Goal: Task Accomplishment & Management: Manage account settings

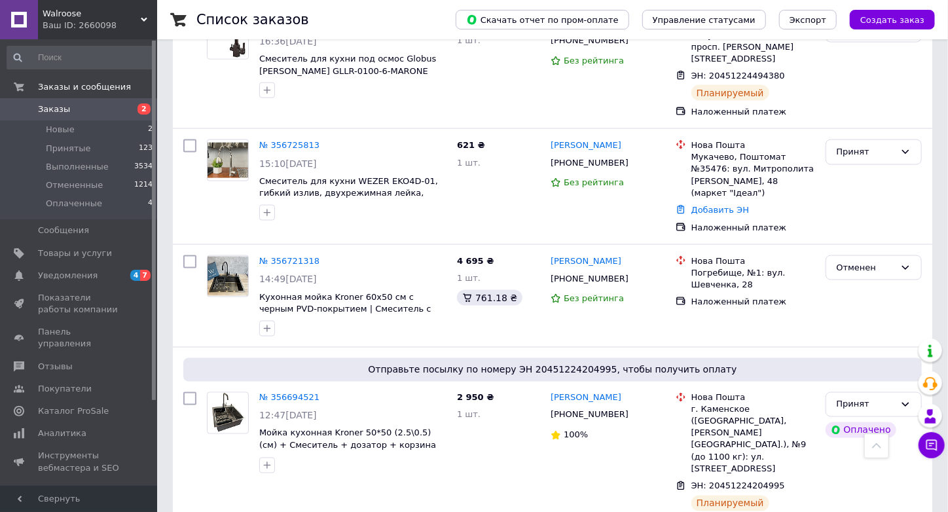
scroll to position [916, 0]
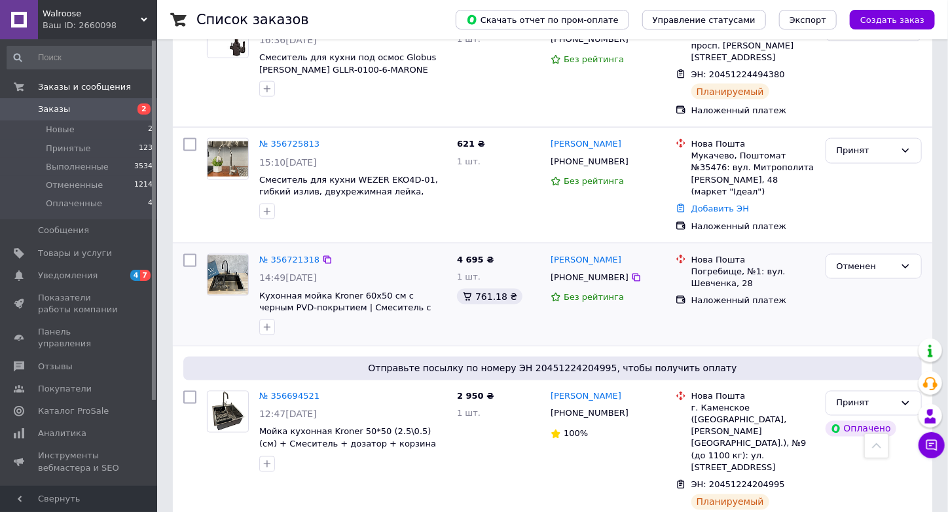
click at [566, 269] on div "+380673070322" at bounding box center [589, 277] width 83 height 17
copy div "380673070322"
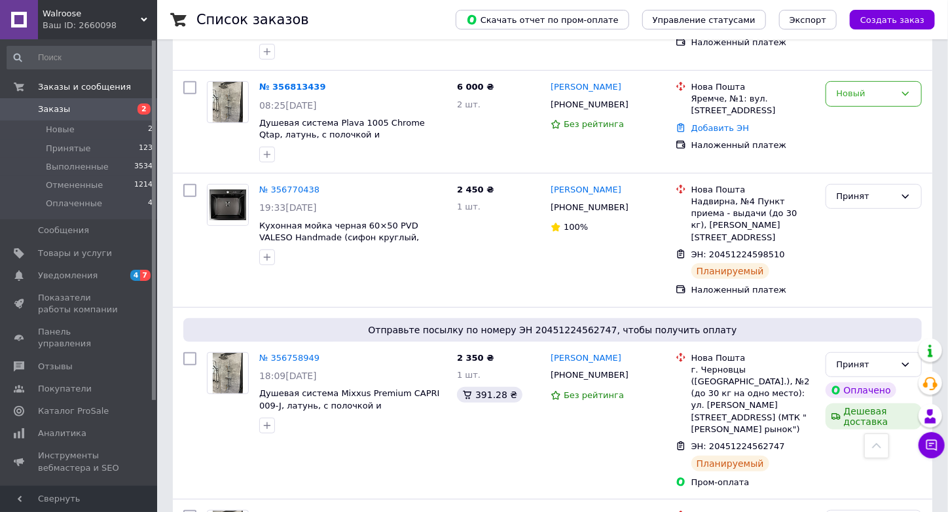
scroll to position [262, 0]
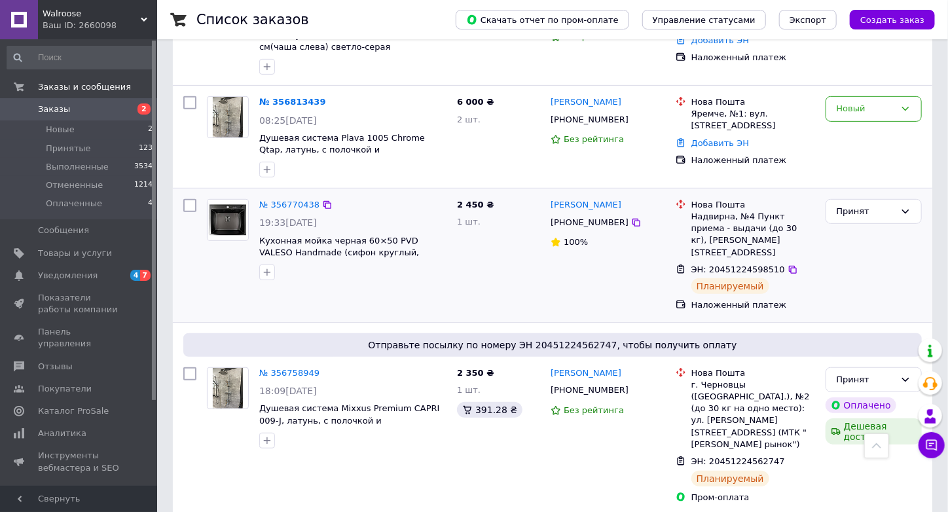
click at [578, 214] on div "+380507795363" at bounding box center [589, 222] width 83 height 17
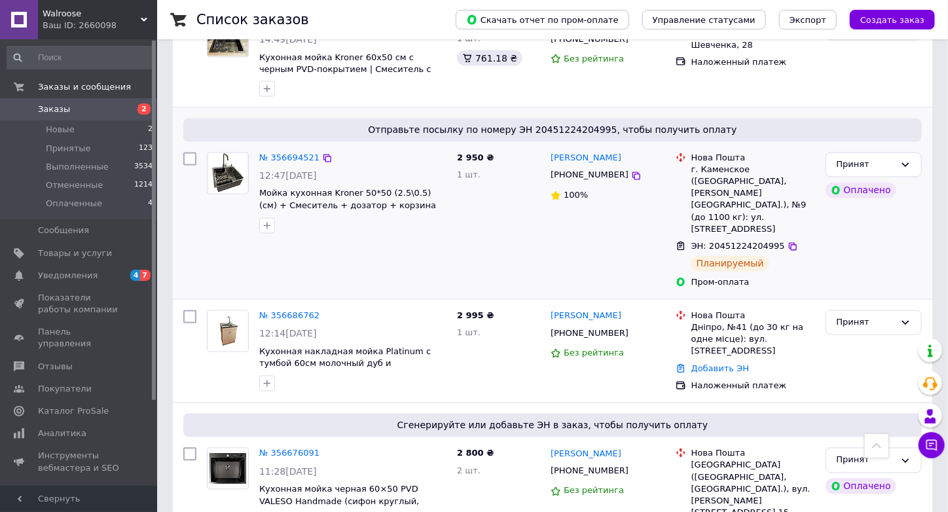
scroll to position [1178, 0]
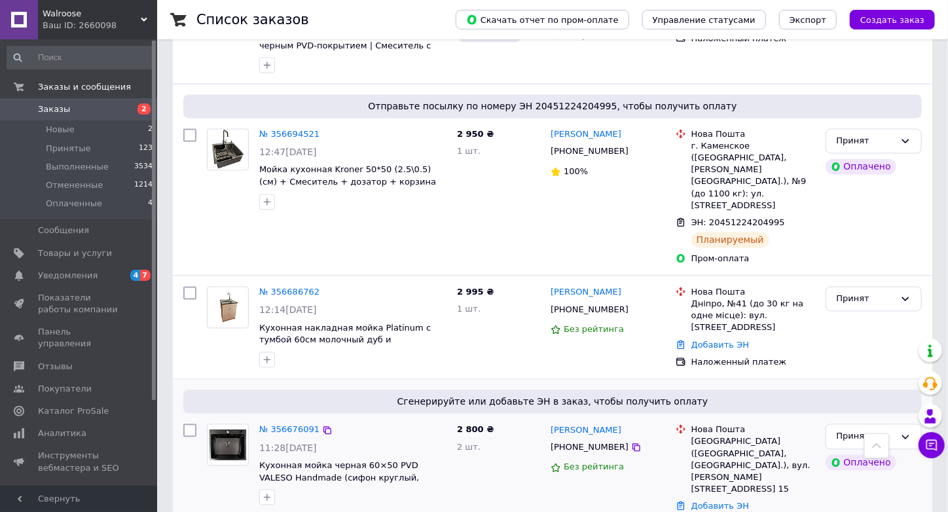
click at [579, 439] on div "[PHONE_NUMBER]" at bounding box center [589, 447] width 83 height 17
copy div "380990401899"
click at [592, 439] on div "[PHONE_NUMBER]" at bounding box center [589, 447] width 83 height 17
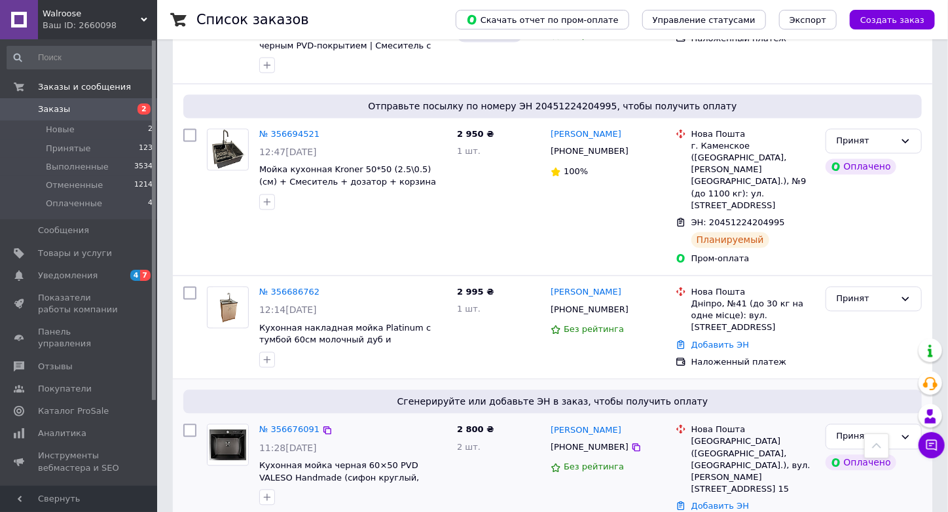
click at [310, 511] on span "2 товара в заказе" at bounding box center [298, 518] width 79 height 10
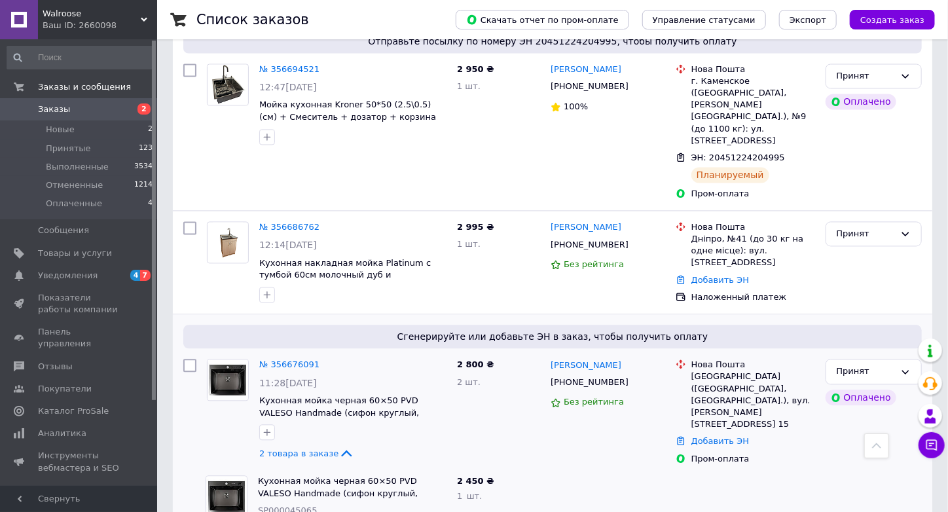
scroll to position [1244, 0]
click at [76, 101] on link "Заказы 2" at bounding box center [80, 109] width 160 height 22
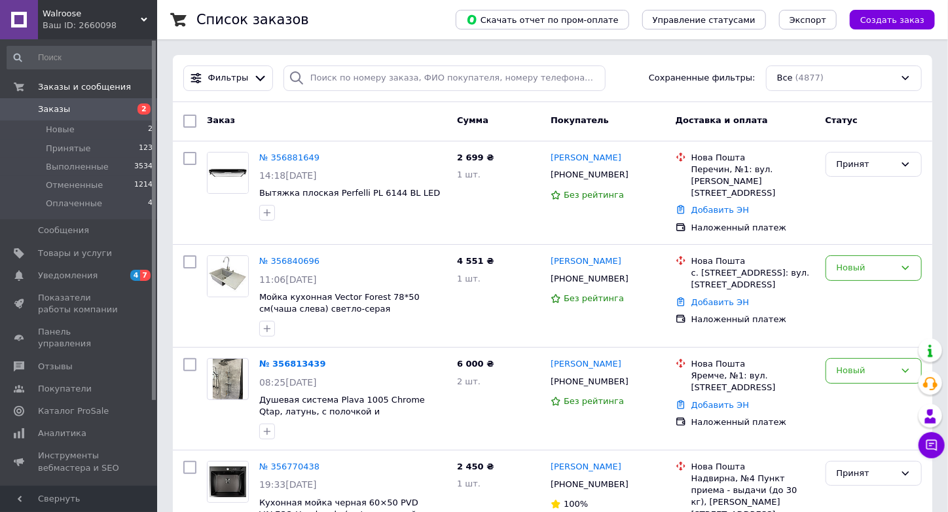
click at [598, 373] on div "+380969430519" at bounding box center [589, 381] width 83 height 17
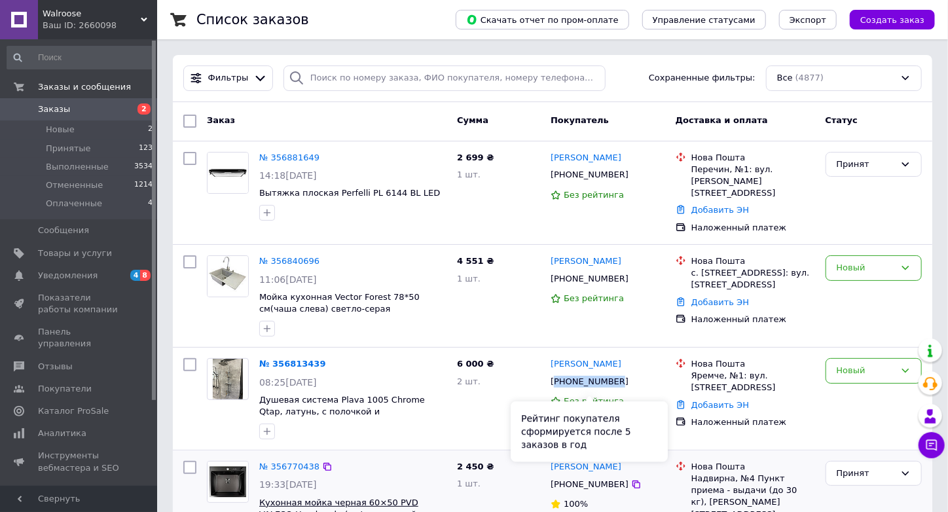
copy div "380969430519"
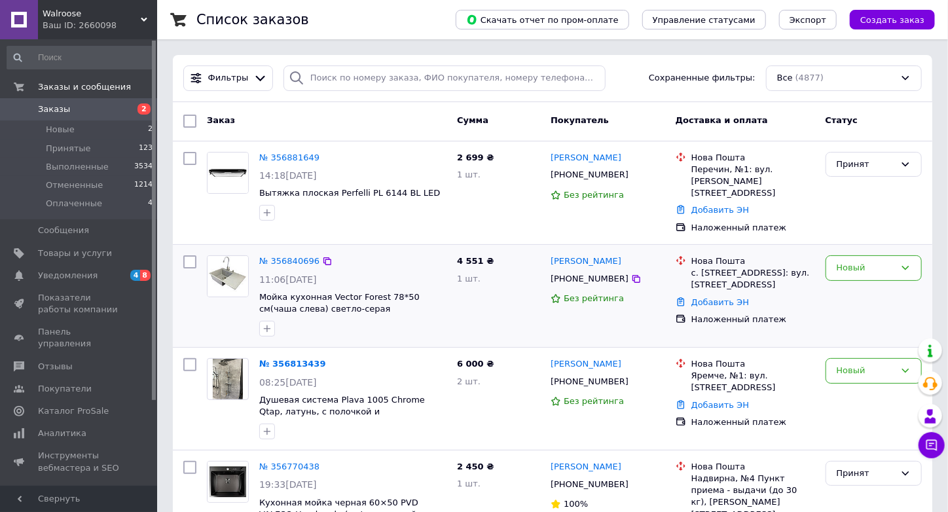
drag, startPoint x: 333, startPoint y: 317, endPoint x: 339, endPoint y: 321, distance: 7.1
click at [333, 318] on div at bounding box center [353, 328] width 192 height 21
click at [577, 174] on div "+380508196376" at bounding box center [589, 174] width 83 height 17
copy div "380508196376"
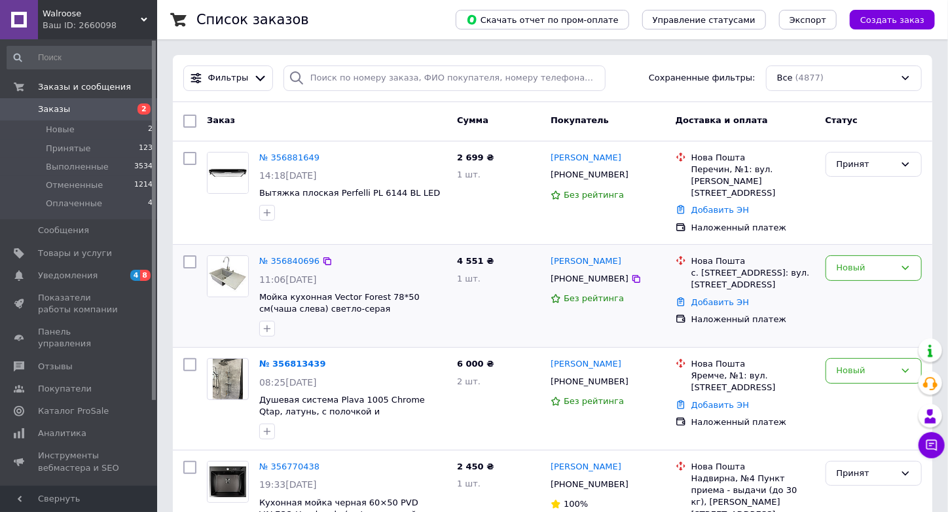
click at [509, 291] on div "4 551 ₴ 1 шт." at bounding box center [499, 296] width 94 height 92
click at [315, 323] on div at bounding box center [353, 328] width 192 height 21
drag, startPoint x: 882, startPoint y: 357, endPoint x: 873, endPoint y: 359, distance: 9.3
click at [882, 364] on div "Новый" at bounding box center [866, 371] width 58 height 14
click at [858, 434] on li "Отменен" at bounding box center [873, 446] width 95 height 24
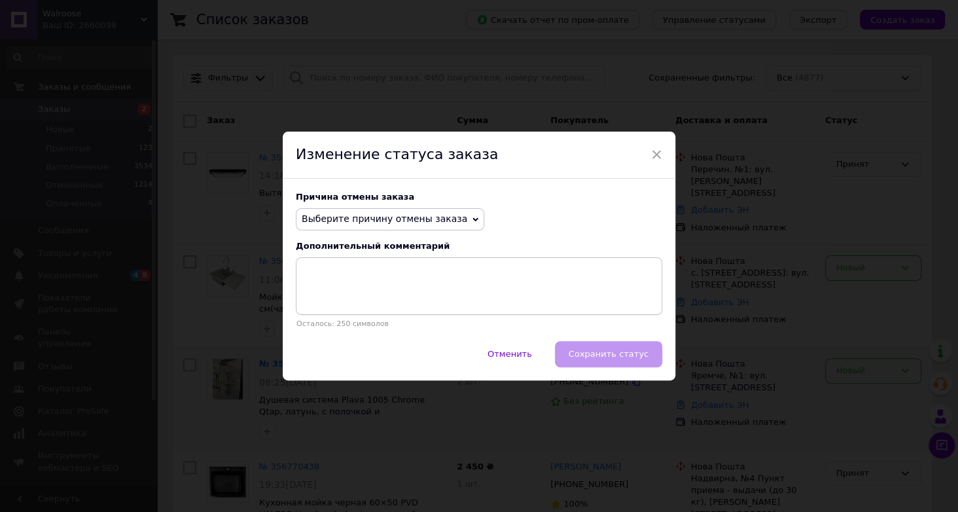
click at [412, 234] on div "Причина отмены заказа Выберите причину отмены заказа Нет в наличии Нет разновид…" at bounding box center [479, 260] width 393 height 162
click at [409, 222] on span "Выберите причину отмены заказа" at bounding box center [385, 218] width 166 height 10
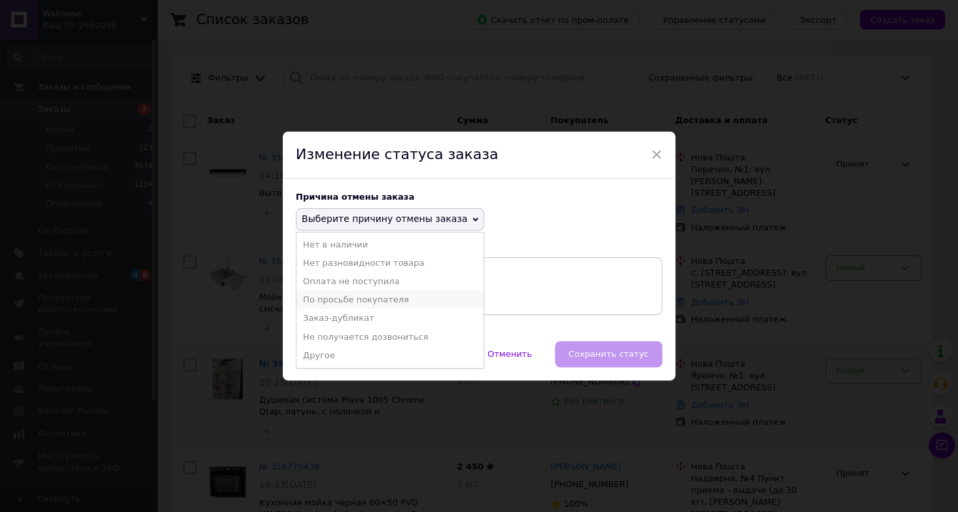
click at [382, 297] on li "По просьбе покупателя" at bounding box center [390, 300] width 187 height 18
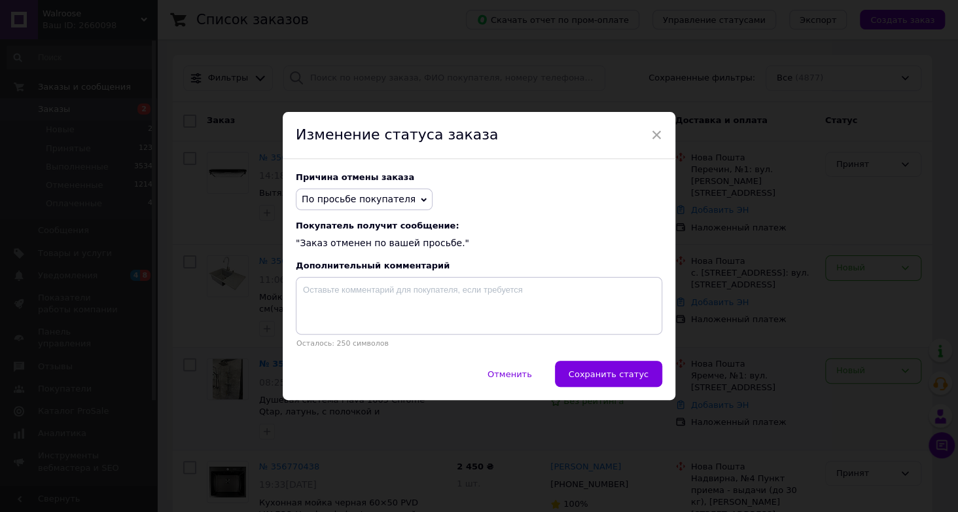
drag, startPoint x: 601, startPoint y: 367, endPoint x: 608, endPoint y: 369, distance: 7.3
click at [601, 368] on button "Сохранить статус" at bounding box center [608, 374] width 107 height 26
